Goal: Find specific page/section: Find specific page/section

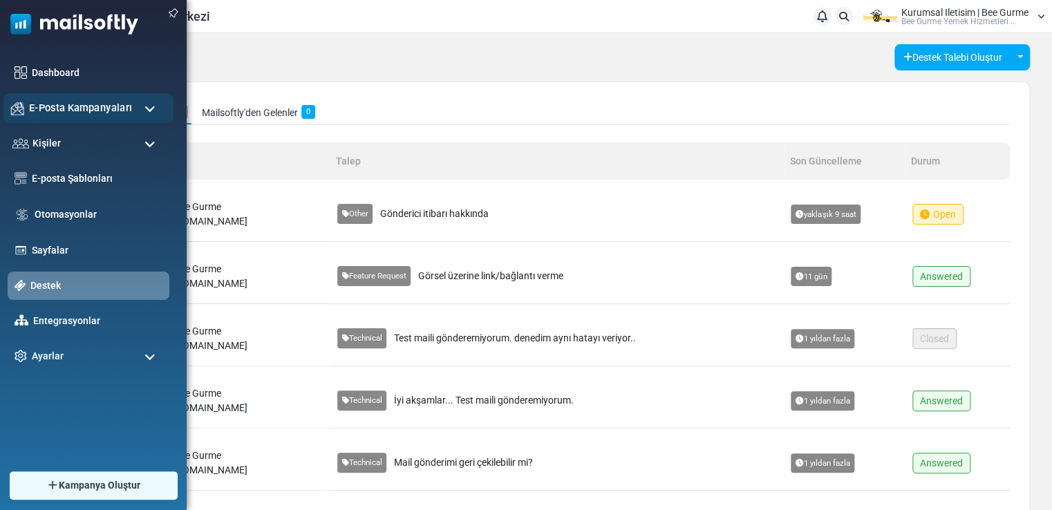
click at [91, 109] on span "E-Posta Kampanyaları" at bounding box center [80, 107] width 103 height 15
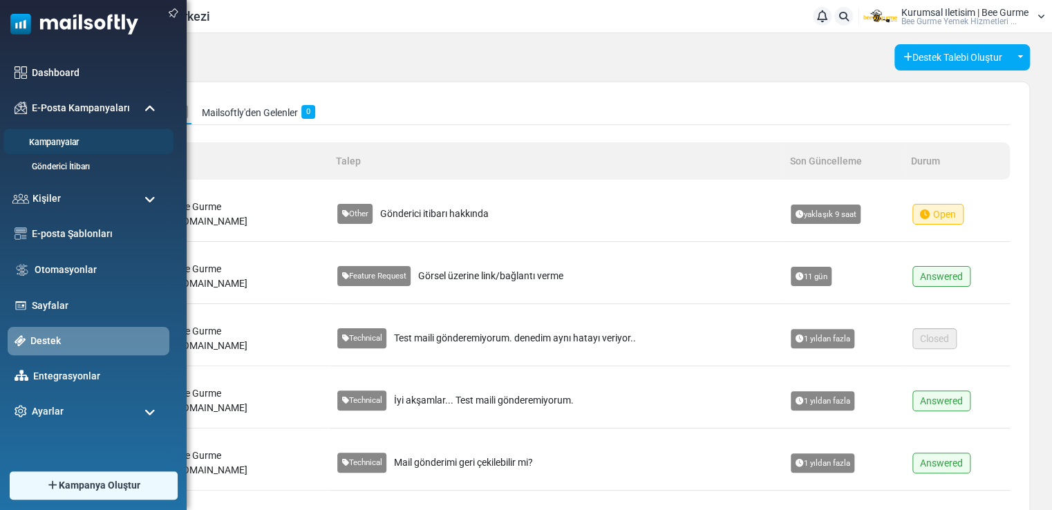
click at [80, 138] on link "Kampanyalar" at bounding box center [86, 142] width 166 height 13
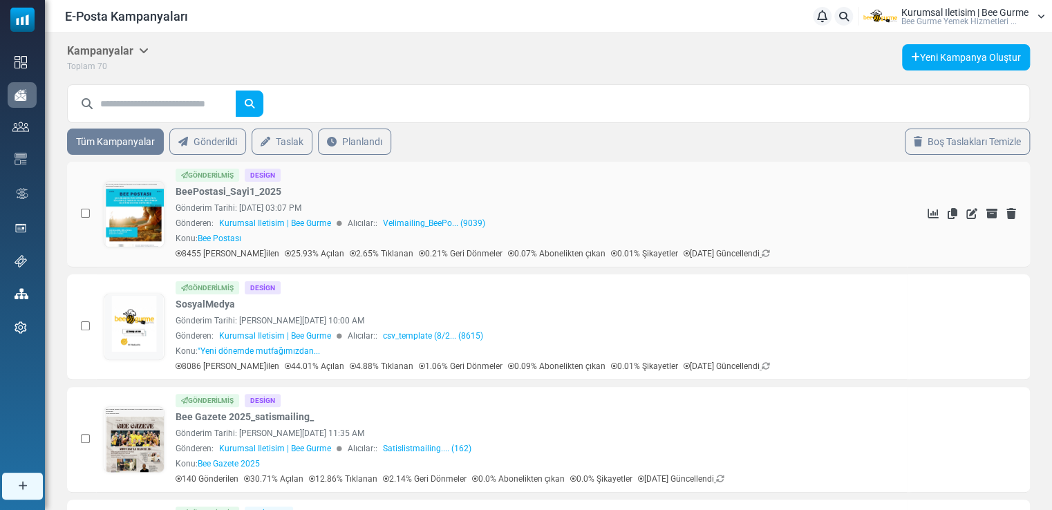
click at [143, 209] on link at bounding box center [133, 253] width 59 height 142
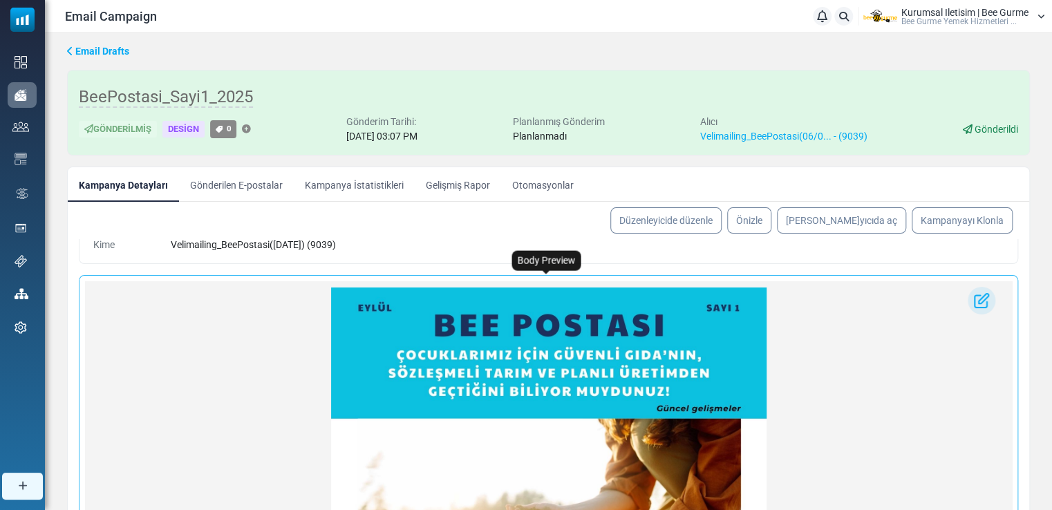
scroll to position [26, 0]
